Goal: Download file/media

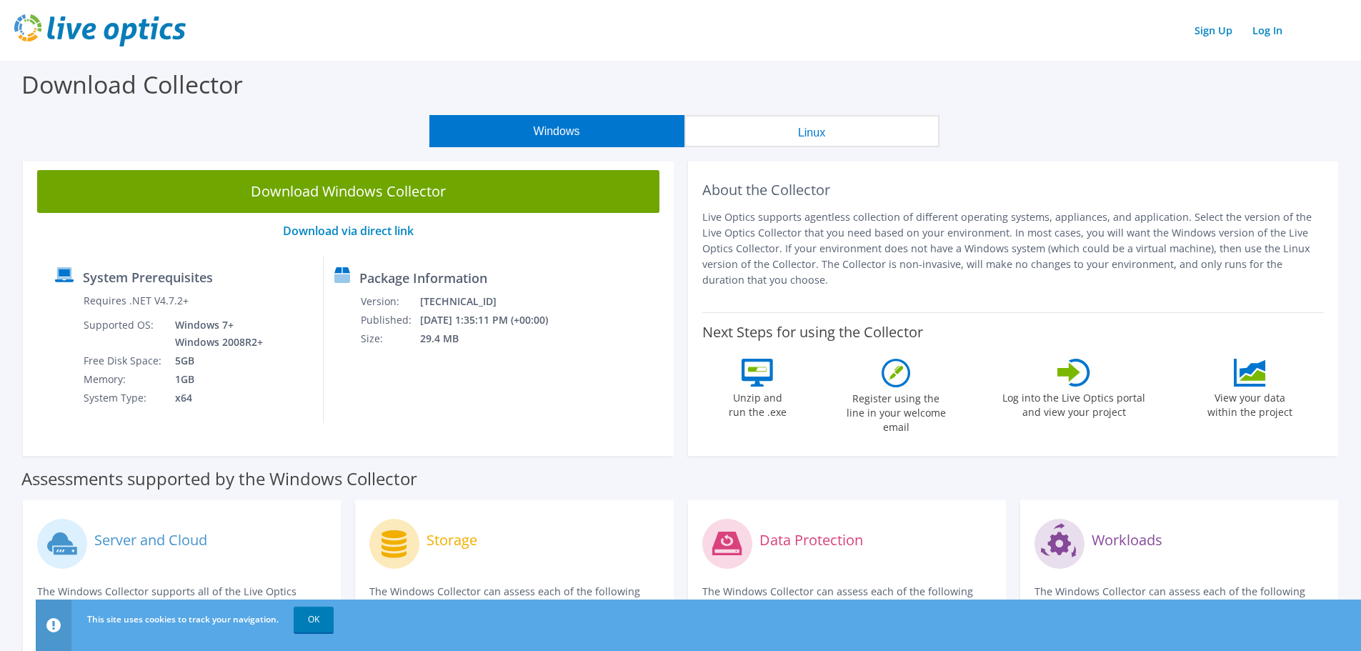
drag, startPoint x: 525, startPoint y: 229, endPoint x: 460, endPoint y: 239, distance: 65.7
click at [525, 229] on p "Download via direct link" at bounding box center [348, 231] width 622 height 14
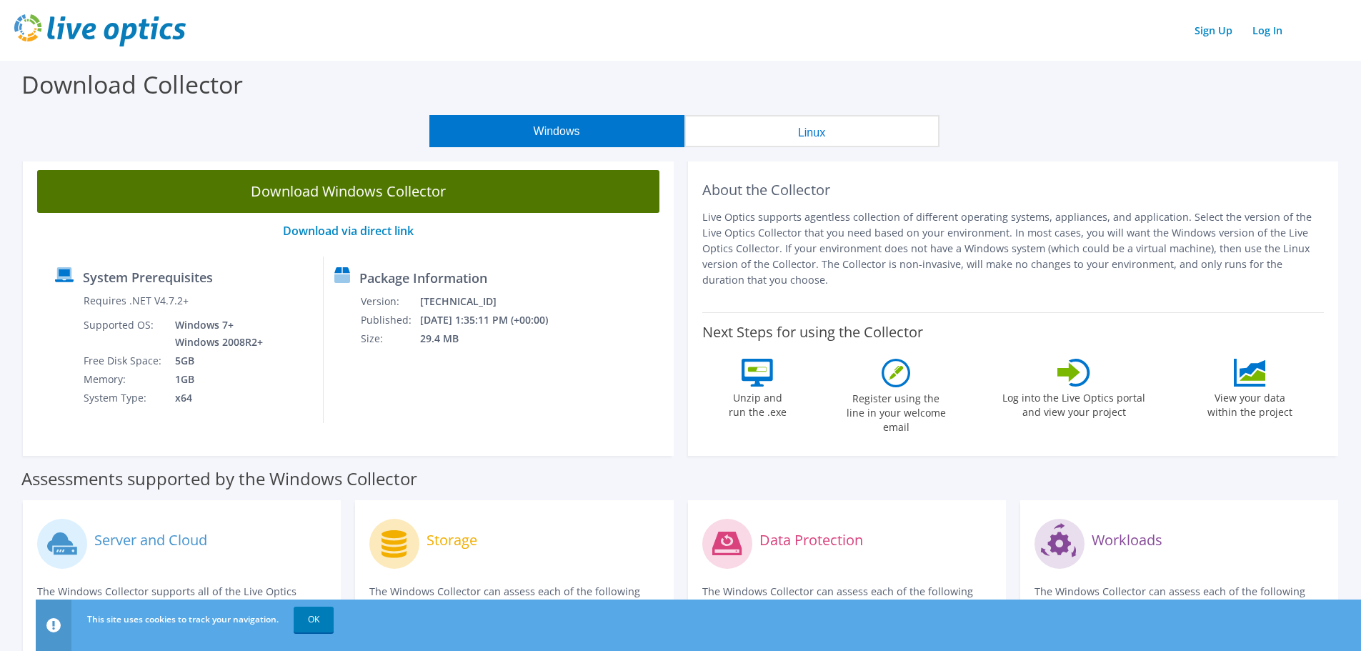
click at [417, 192] on link "Download Windows Collector" at bounding box center [348, 191] width 622 height 43
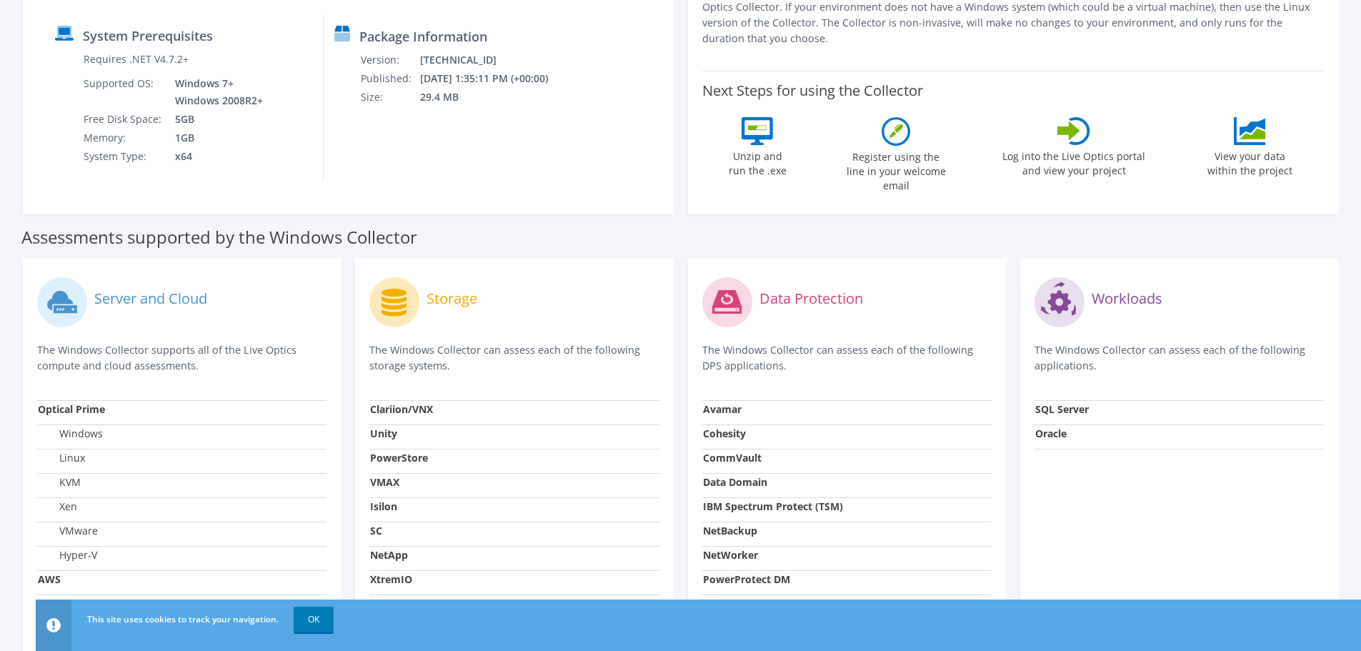
scroll to position [54, 0]
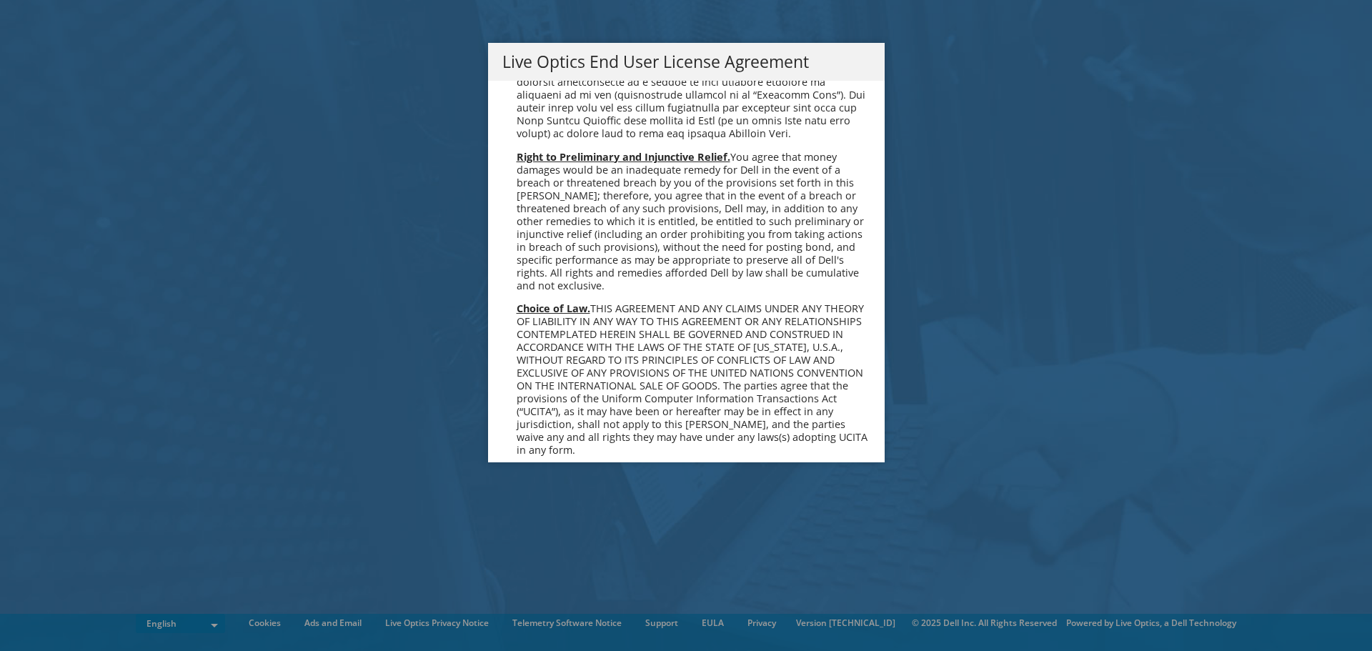
scroll to position [5404, 0]
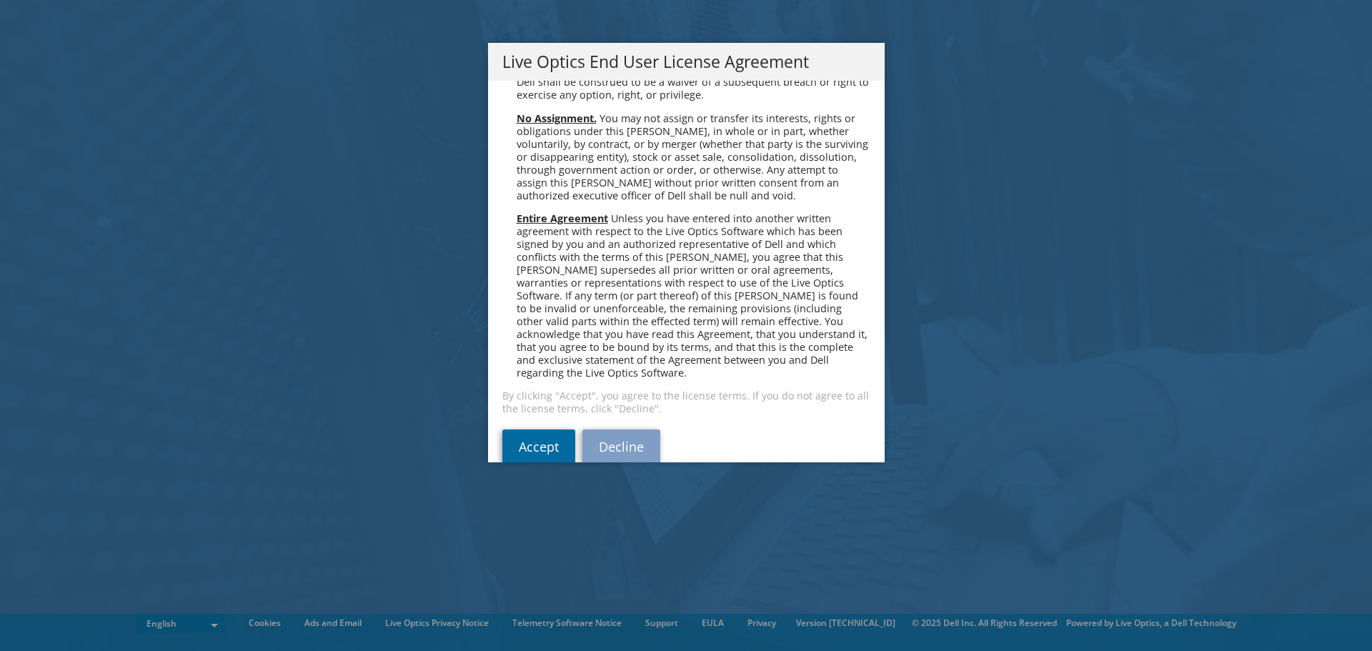
click at [530, 429] on link "Accept" at bounding box center [538, 446] width 73 height 34
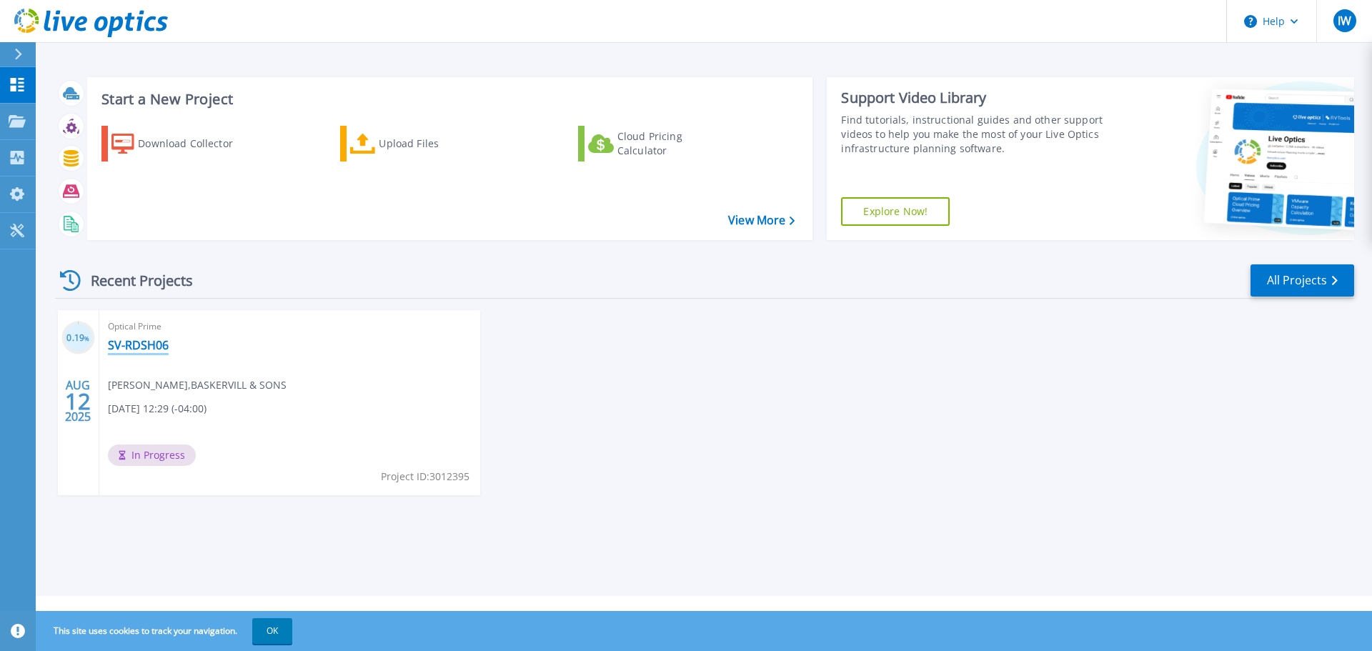
click at [151, 344] on link "SV-RDSH06" at bounding box center [138, 345] width 61 height 14
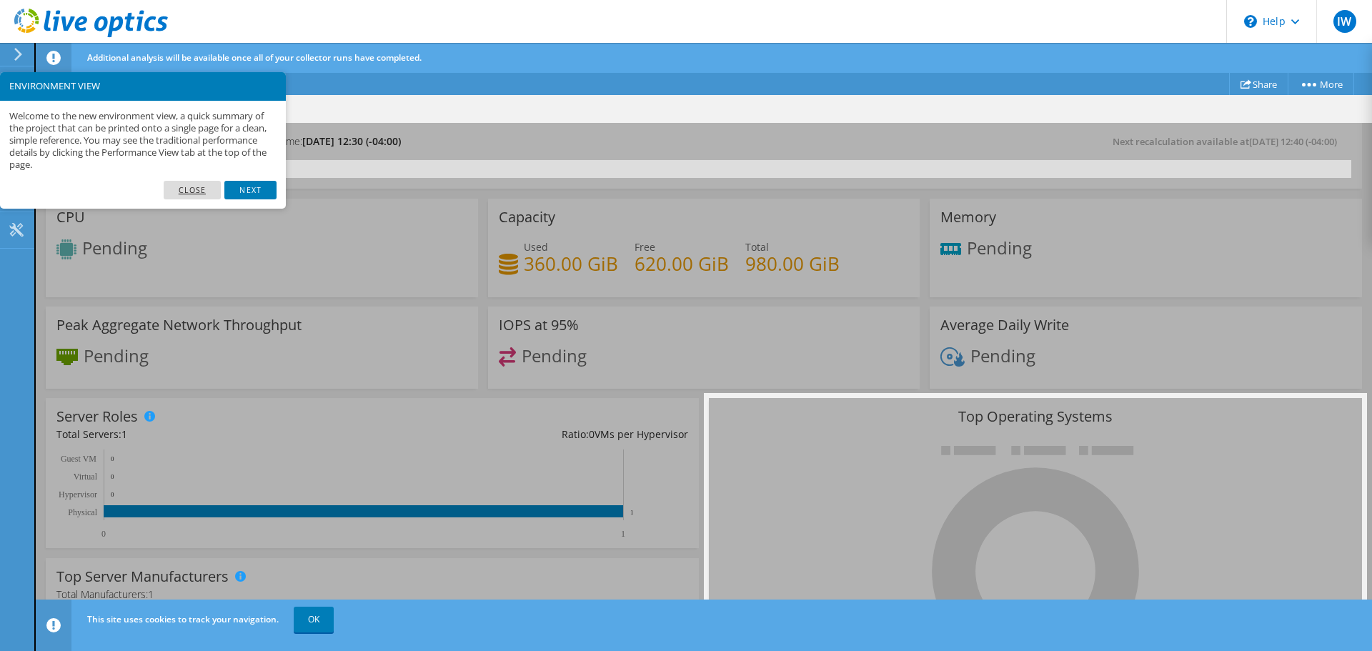
click at [195, 187] on link "Close" at bounding box center [193, 190] width 58 height 19
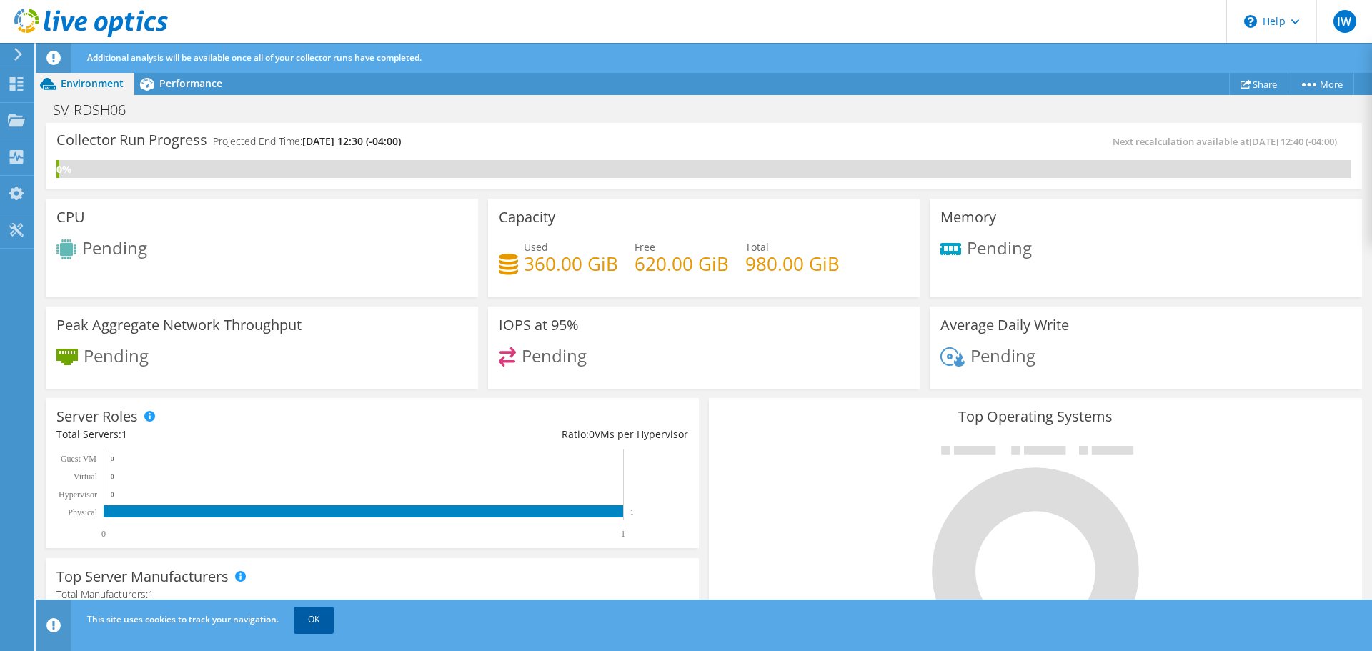
click at [317, 624] on link "OK" at bounding box center [314, 620] width 40 height 26
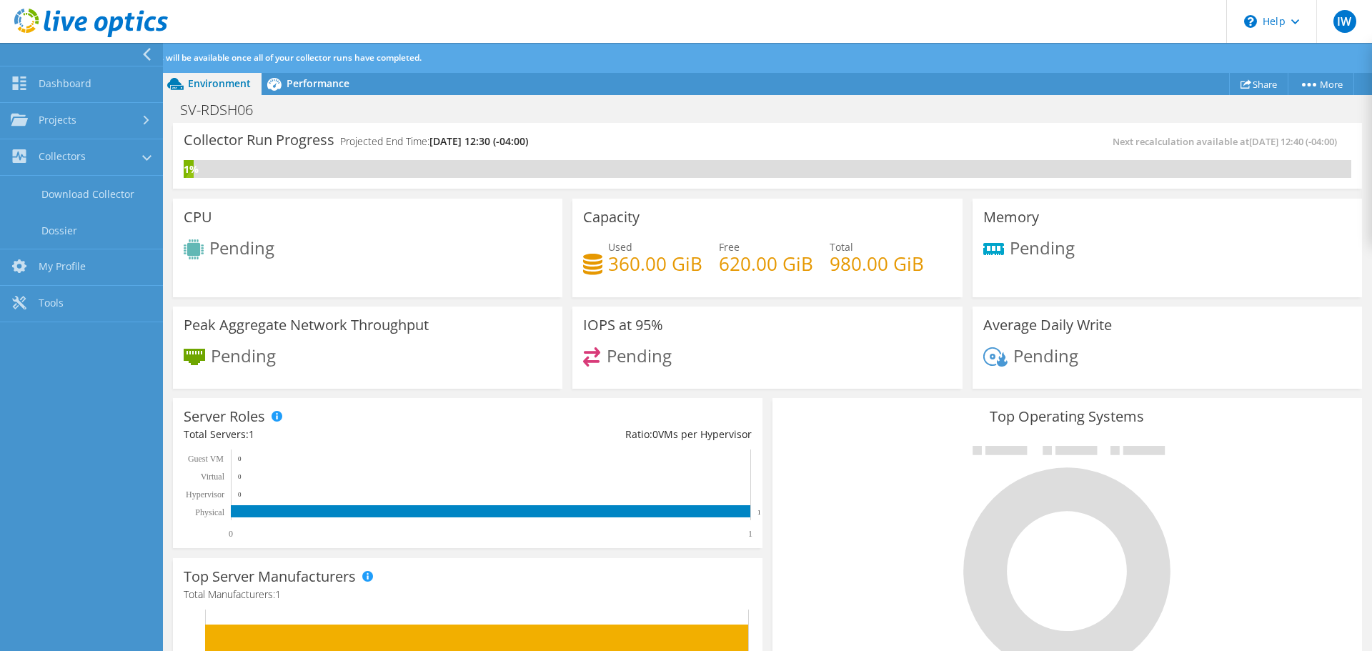
scroll to position [26, 0]
click at [98, 115] on link "Projects" at bounding box center [81, 121] width 163 height 36
click at [103, 96] on link "Dashboard" at bounding box center [81, 84] width 163 height 36
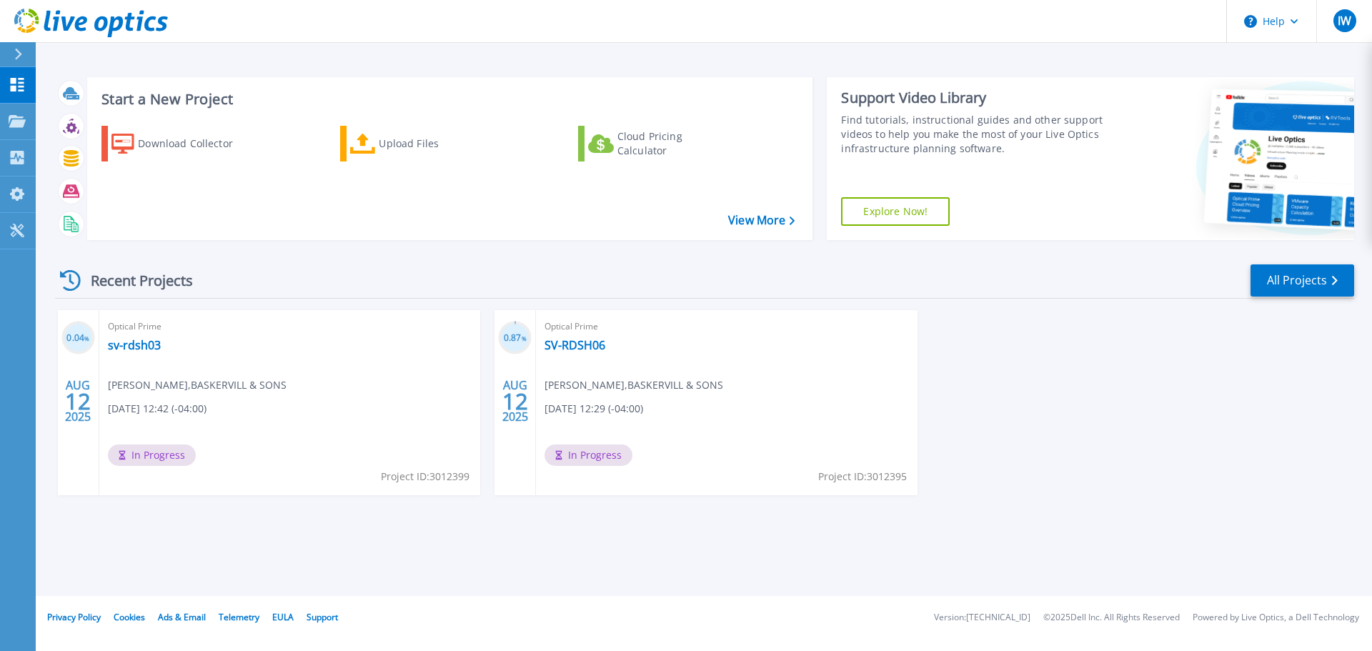
drag, startPoint x: 523, startPoint y: 514, endPoint x: 141, endPoint y: 281, distance: 447.7
click at [141, 281] on div "Recent Projects" at bounding box center [133, 280] width 157 height 35
click at [149, 345] on link "sv-rdsh03" at bounding box center [134, 345] width 53 height 14
